Goal: Task Accomplishment & Management: Use online tool/utility

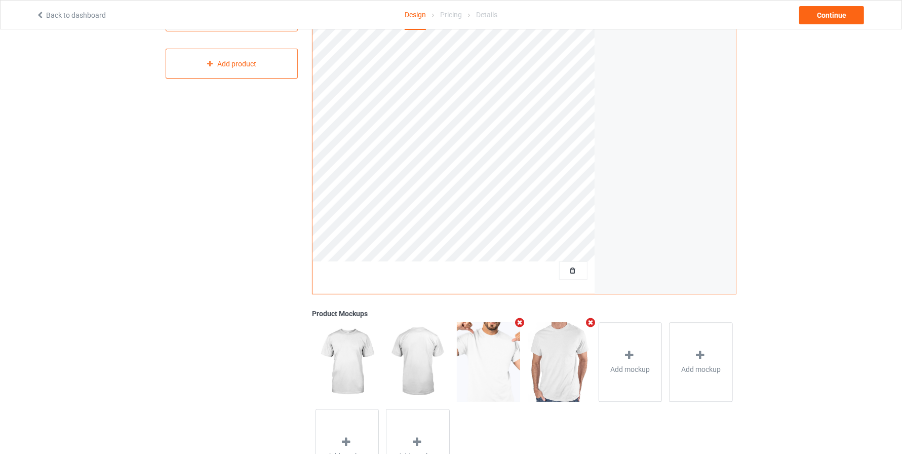
scroll to position [201, 0]
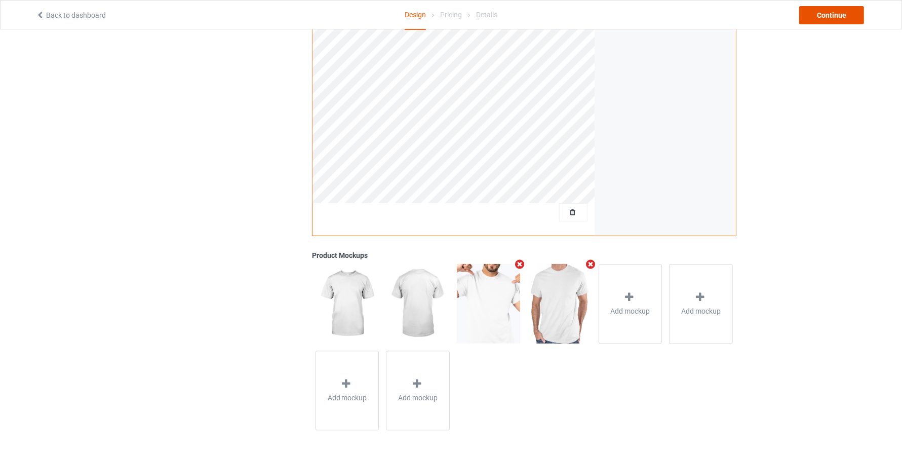
click at [839, 12] on div "Continue" at bounding box center [831, 15] width 65 height 18
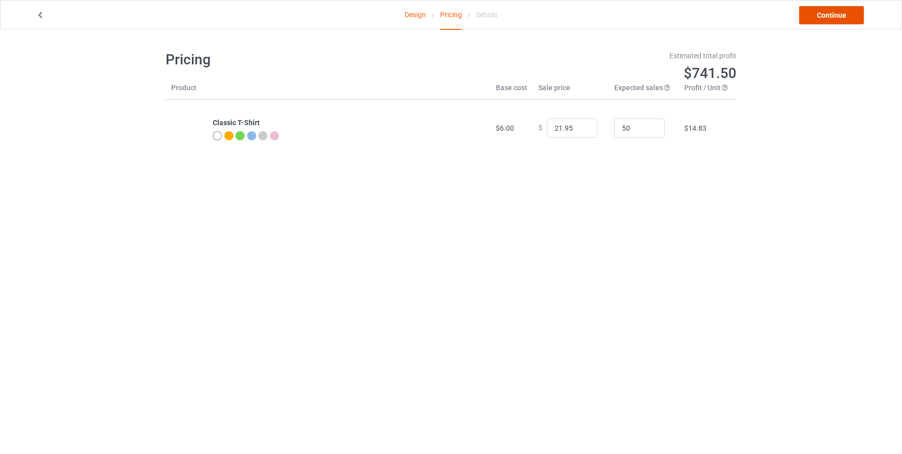
click at [812, 14] on link "Continue" at bounding box center [831, 15] width 65 height 18
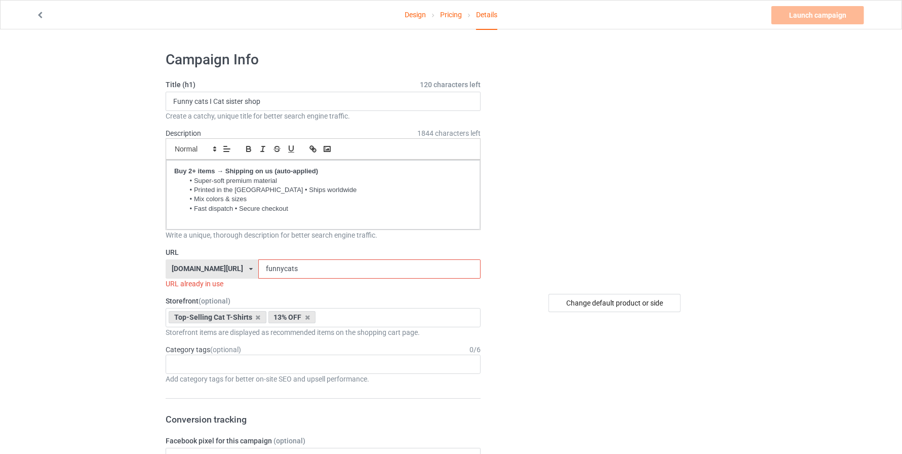
click at [287, 274] on input "funnycats" at bounding box center [369, 268] width 222 height 19
click at [274, 267] on input "funnycats" at bounding box center [369, 268] width 222 height 19
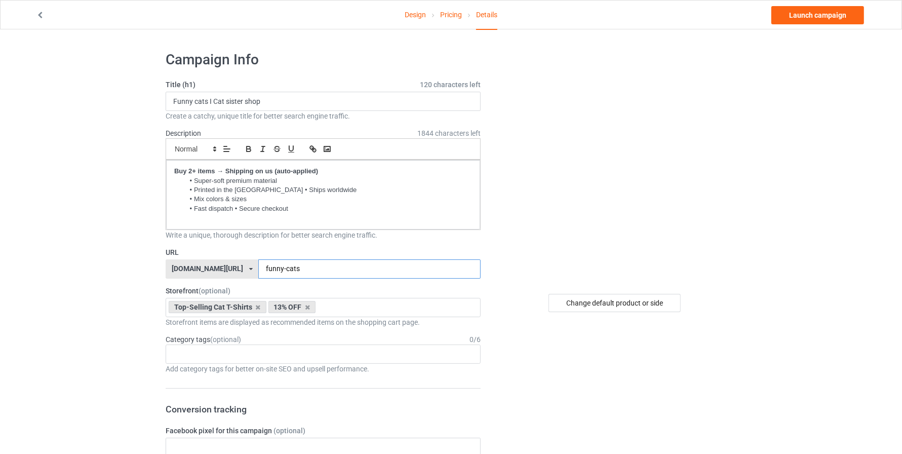
click at [258, 267] on input "funny-cats" at bounding box center [369, 268] width 222 height 19
type input "my-funny-cats"
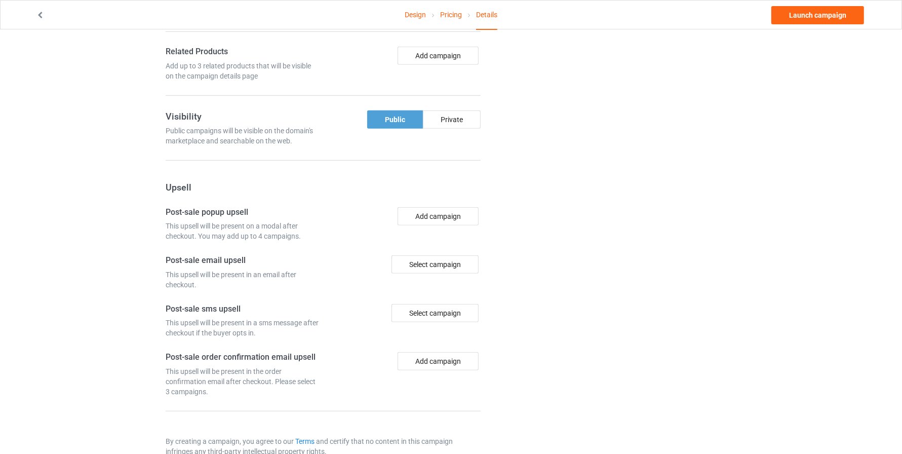
scroll to position [646, 0]
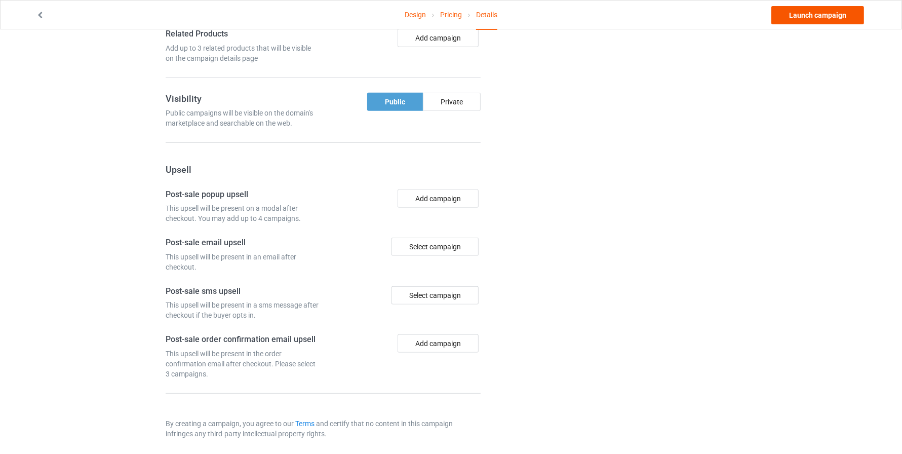
click at [825, 19] on link "Launch campaign" at bounding box center [817, 15] width 93 height 18
